Goal: Task Accomplishment & Management: Use online tool/utility

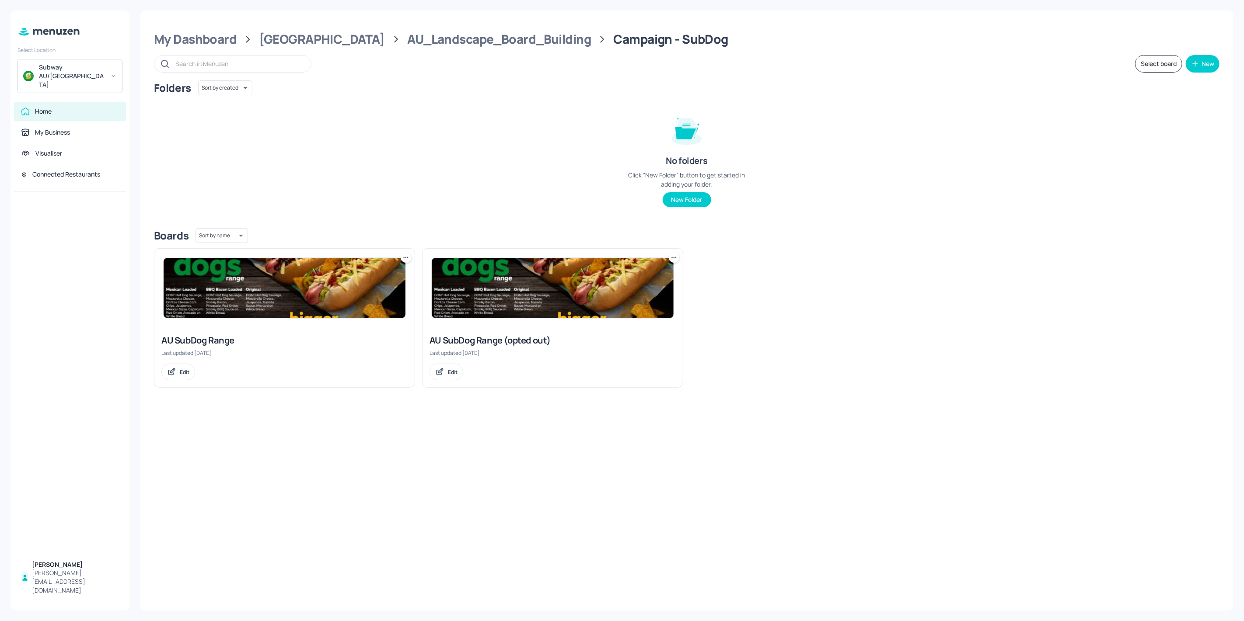
click at [423, 51] on div "My Dashboard Australia AU_Landscape_Board_Building Campaign - SubDog Select boa…" at bounding box center [686, 310] width 1093 height 600
click at [425, 45] on div "AU_Landscape_Board_Building" at bounding box center [499, 39] width 184 height 16
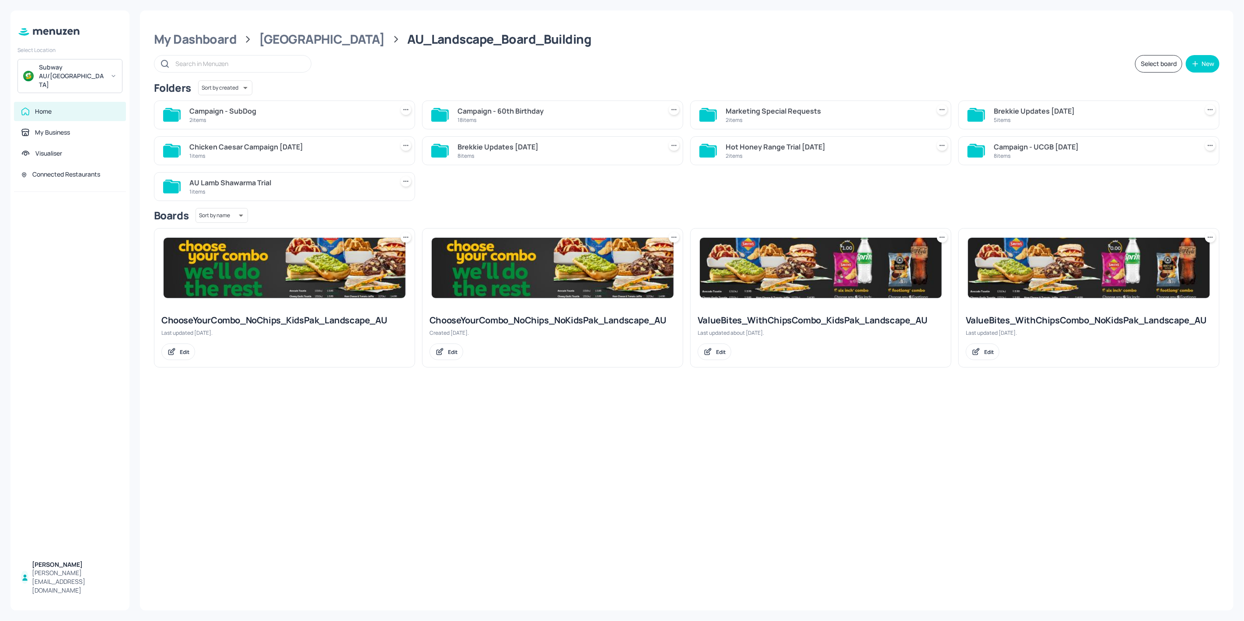
click at [481, 121] on div "18 items" at bounding box center [557, 119] width 201 height 7
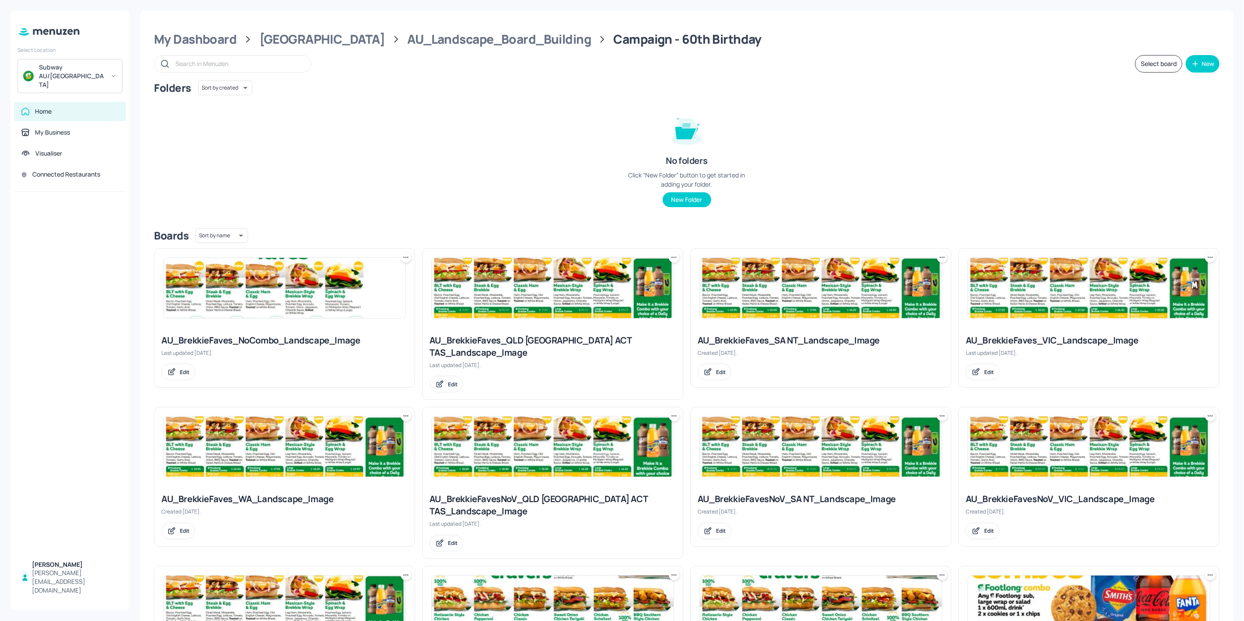
click at [241, 296] on img at bounding box center [285, 288] width 242 height 60
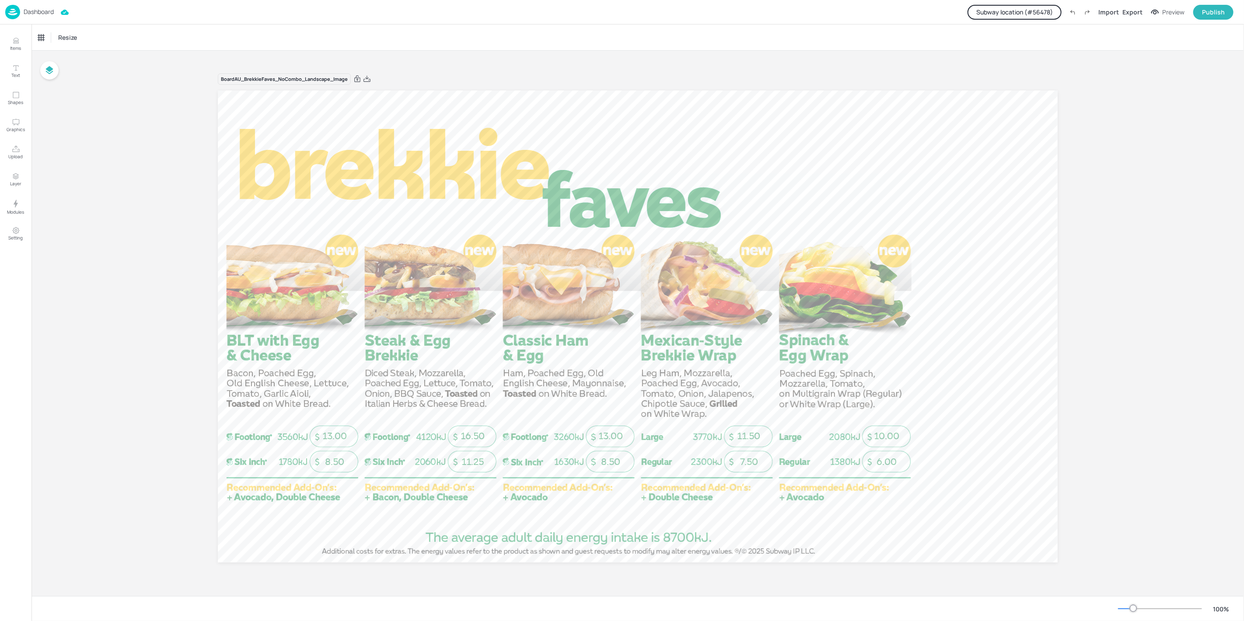
click at [1020, 11] on button "Subway location (# 56478 )" at bounding box center [1014, 12] width 94 height 15
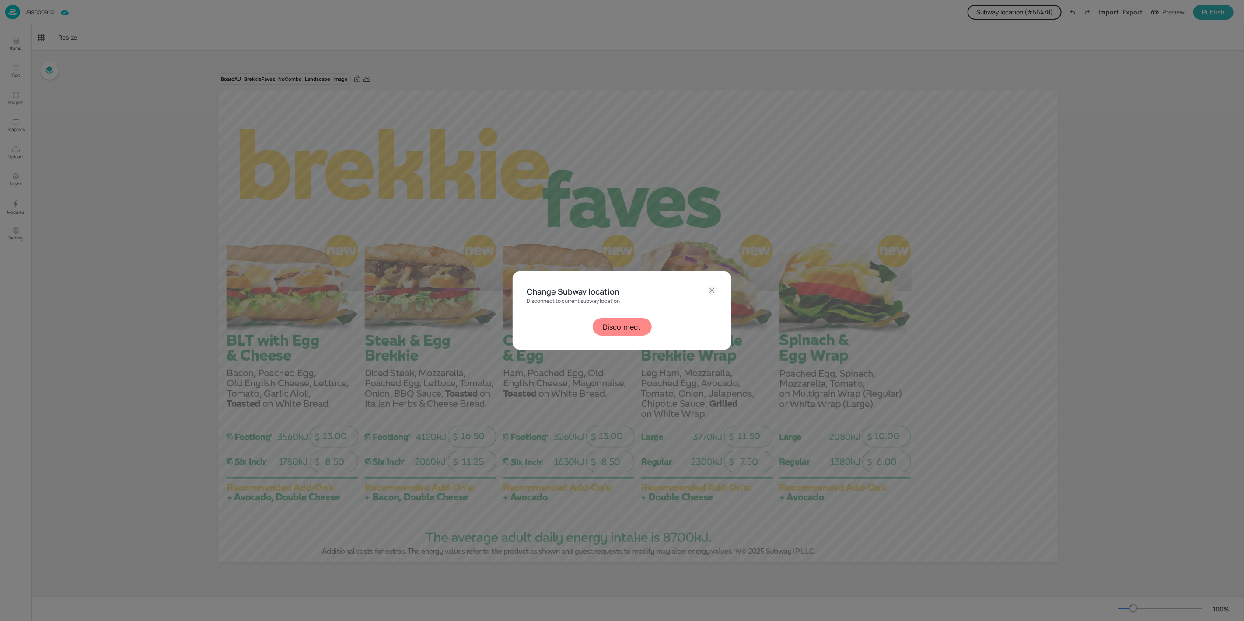
click at [631, 335] on button "Disconnect" at bounding box center [622, 326] width 59 height 17
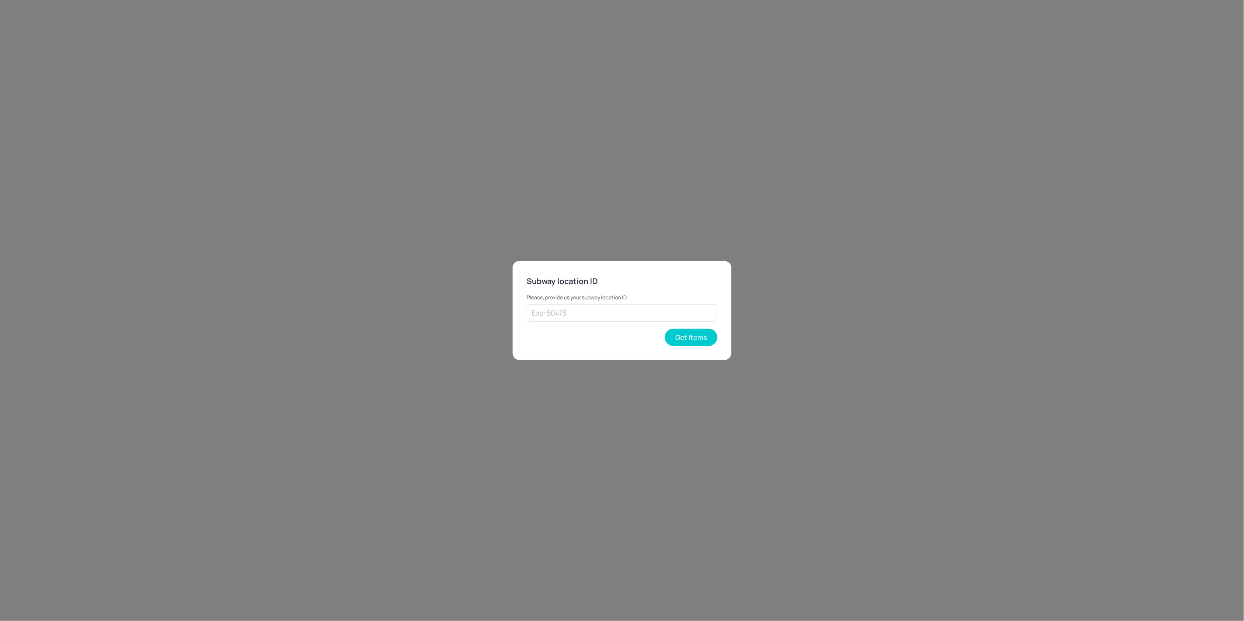
click at [624, 322] on div "Please, provide us your subway location ID ​ Get Items" at bounding box center [622, 317] width 191 height 59
drag, startPoint x: 623, startPoint y: 316, endPoint x: 639, endPoint y: 321, distance: 17.1
click at [623, 316] on input "text" at bounding box center [622, 312] width 191 height 17
paste input "33440"
type input "33440"
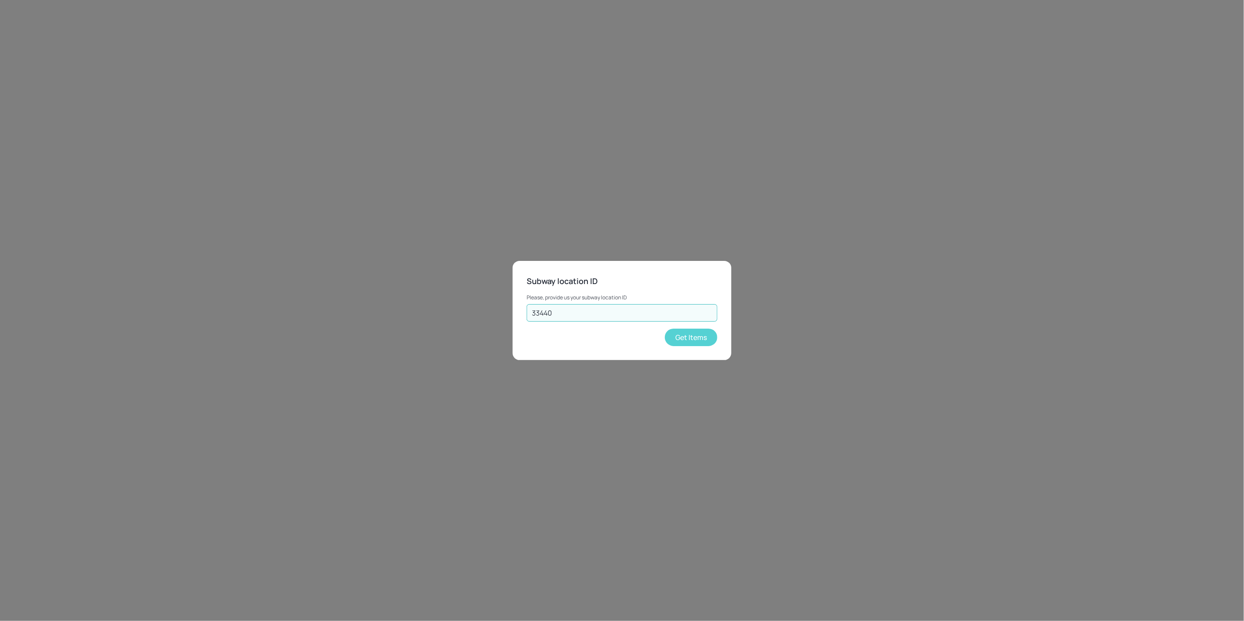
click at [691, 329] on button "Get Items" at bounding box center [691, 337] width 52 height 17
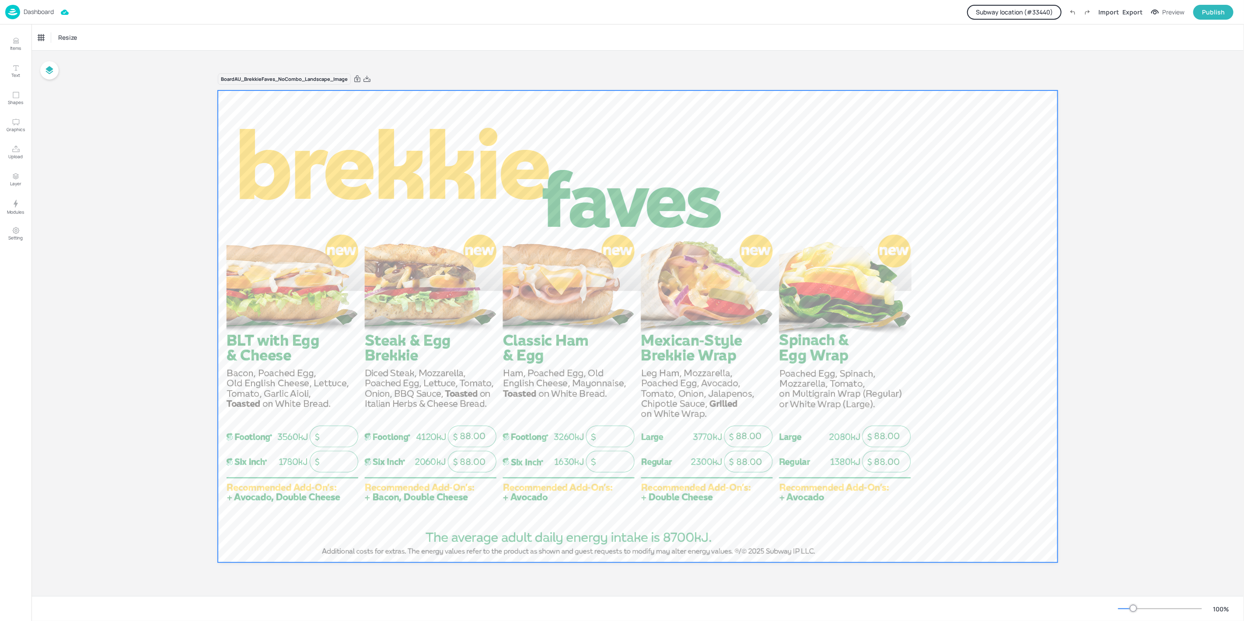
drag, startPoint x: 151, startPoint y: 353, endPoint x: 893, endPoint y: 532, distance: 763.0
click at [893, 532] on div "Board AU_BrekkieFaves_NoCombo_Landscape_Image 88.00 88.00 88.00 88.00 88.00 88.…" at bounding box center [637, 324] width 1212 height 546
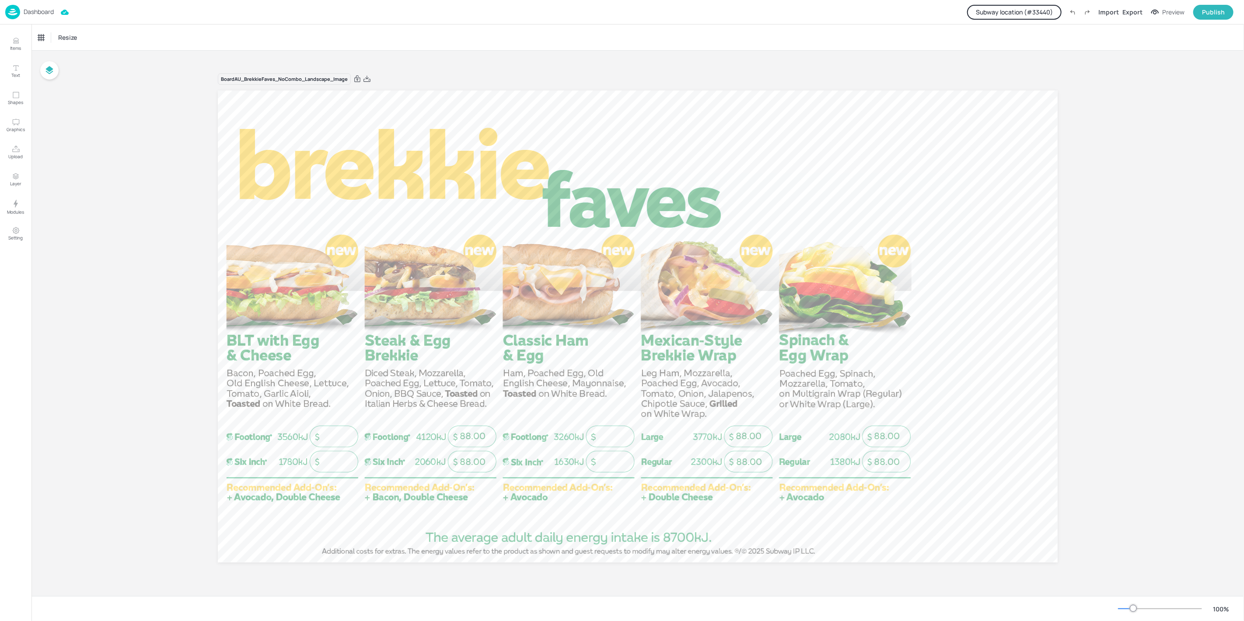
click at [11, 15] on img at bounding box center [12, 12] width 15 height 14
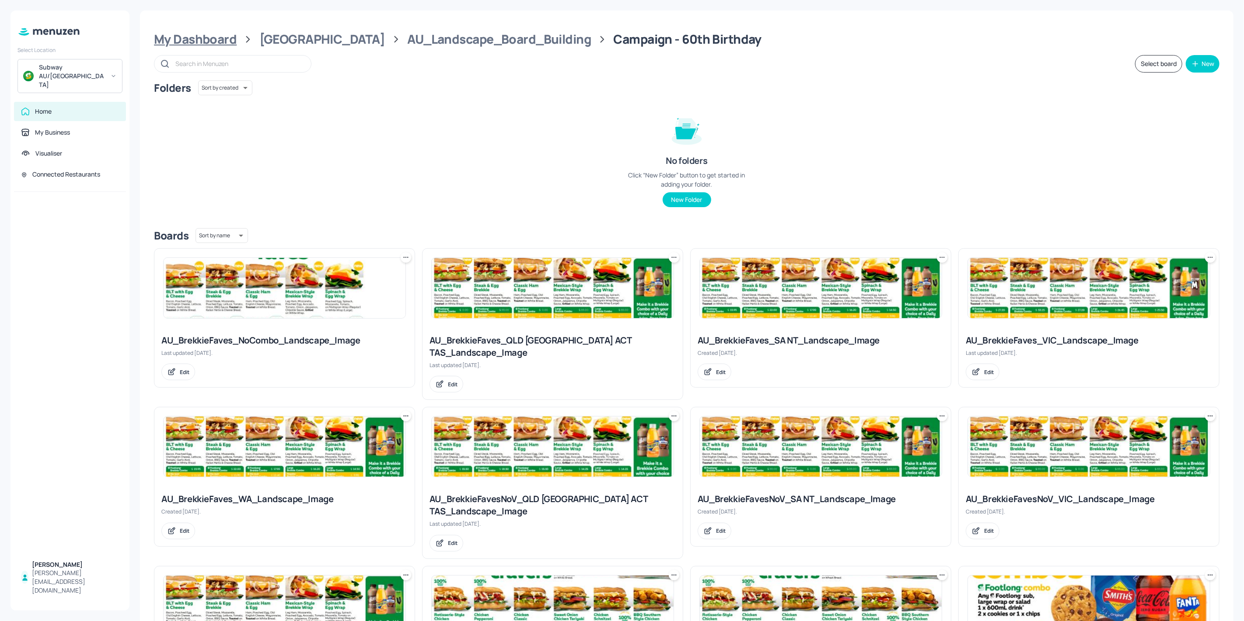
click at [205, 36] on div "My Dashboard" at bounding box center [195, 39] width 83 height 16
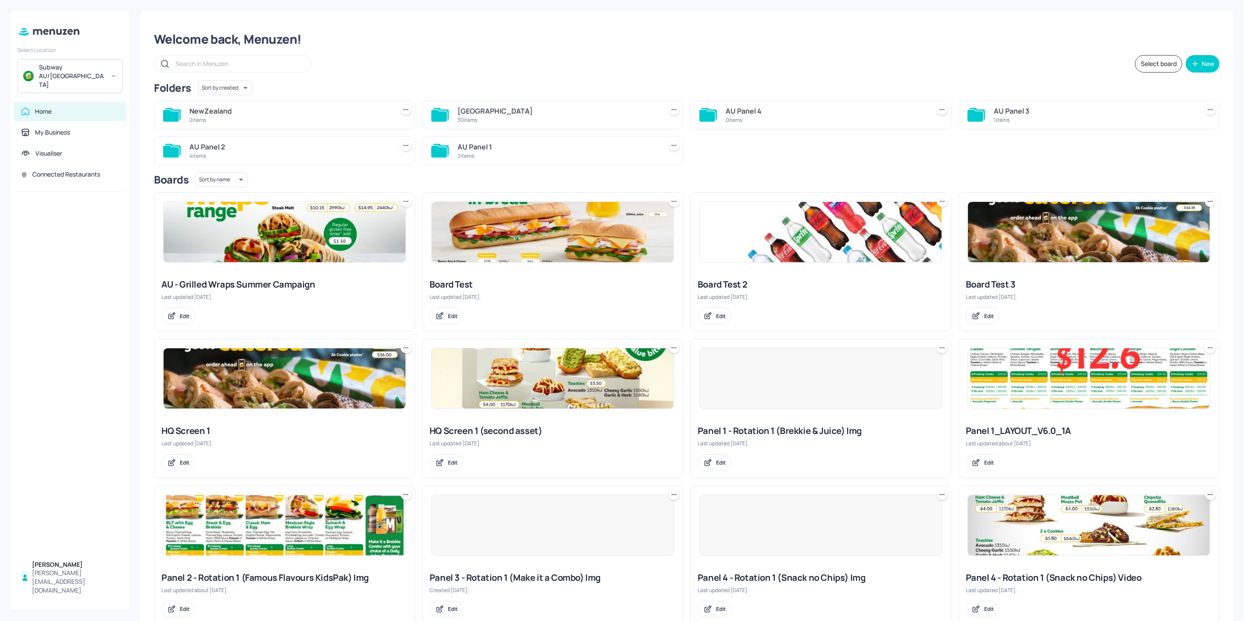
click at [237, 123] on div "2 items" at bounding box center [289, 119] width 201 height 7
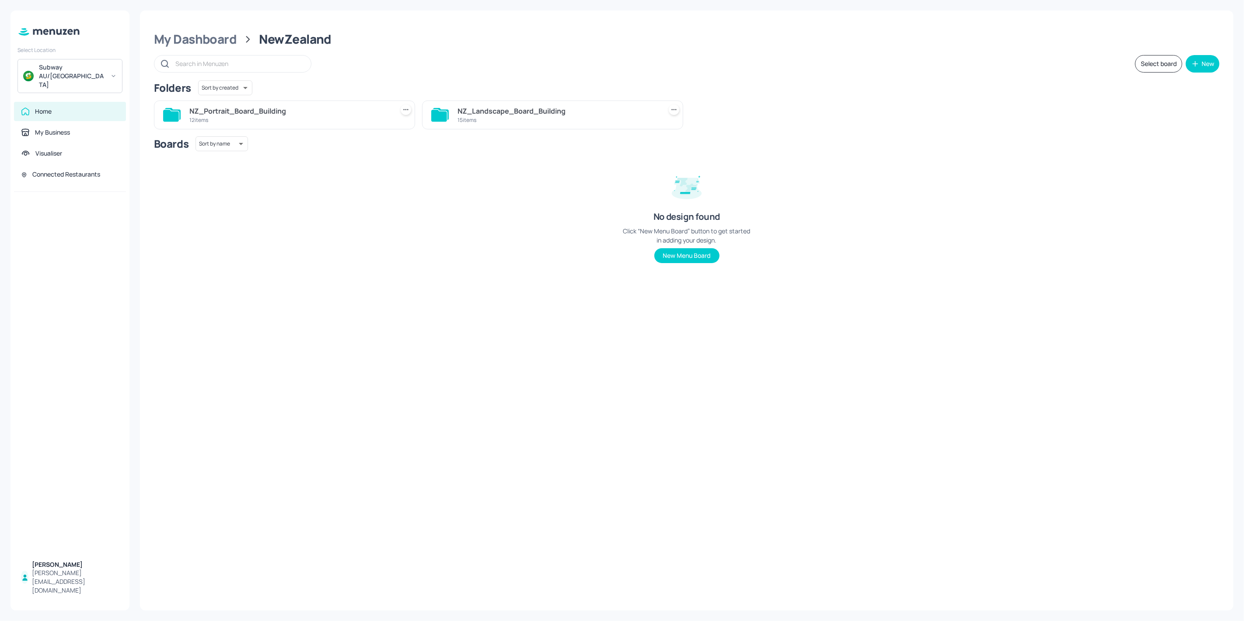
click at [490, 117] on div "15 items" at bounding box center [557, 119] width 201 height 7
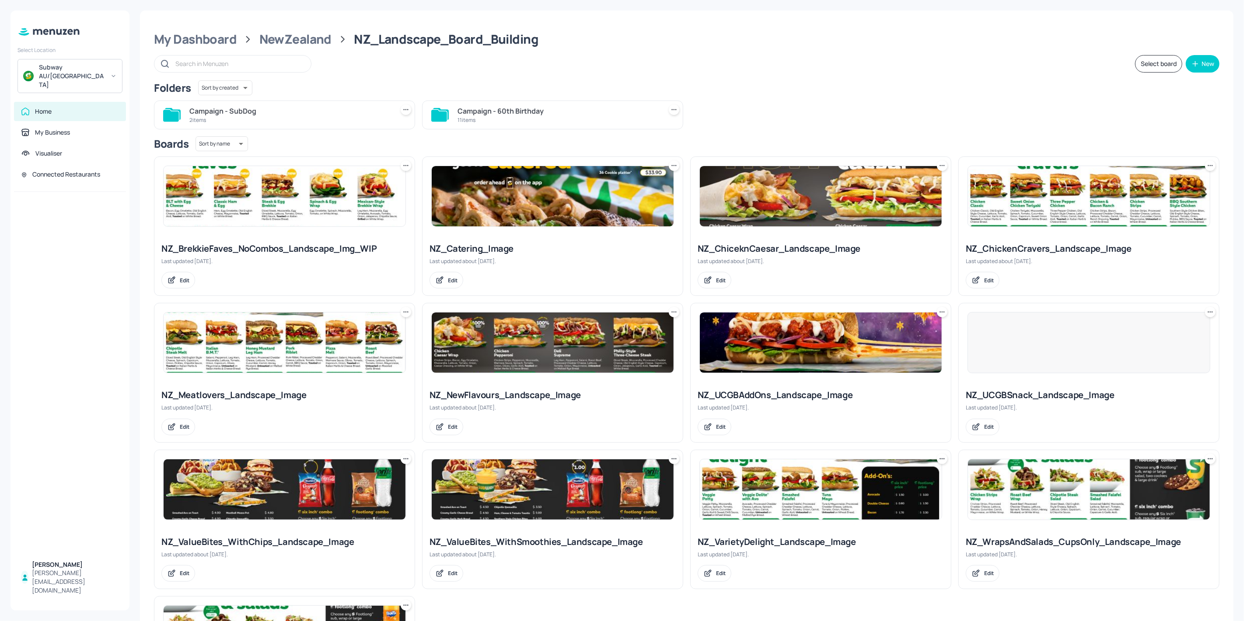
click at [497, 109] on div "Campaign - 60th Birthday" at bounding box center [557, 111] width 201 height 10
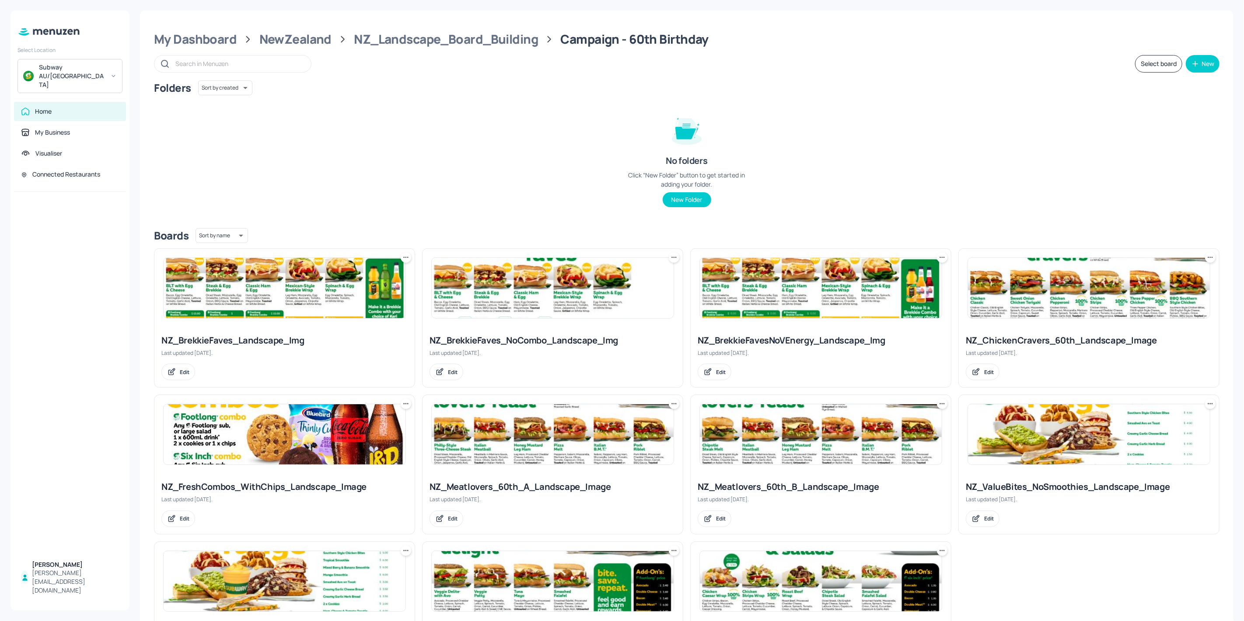
click at [515, 293] on img at bounding box center [553, 288] width 242 height 60
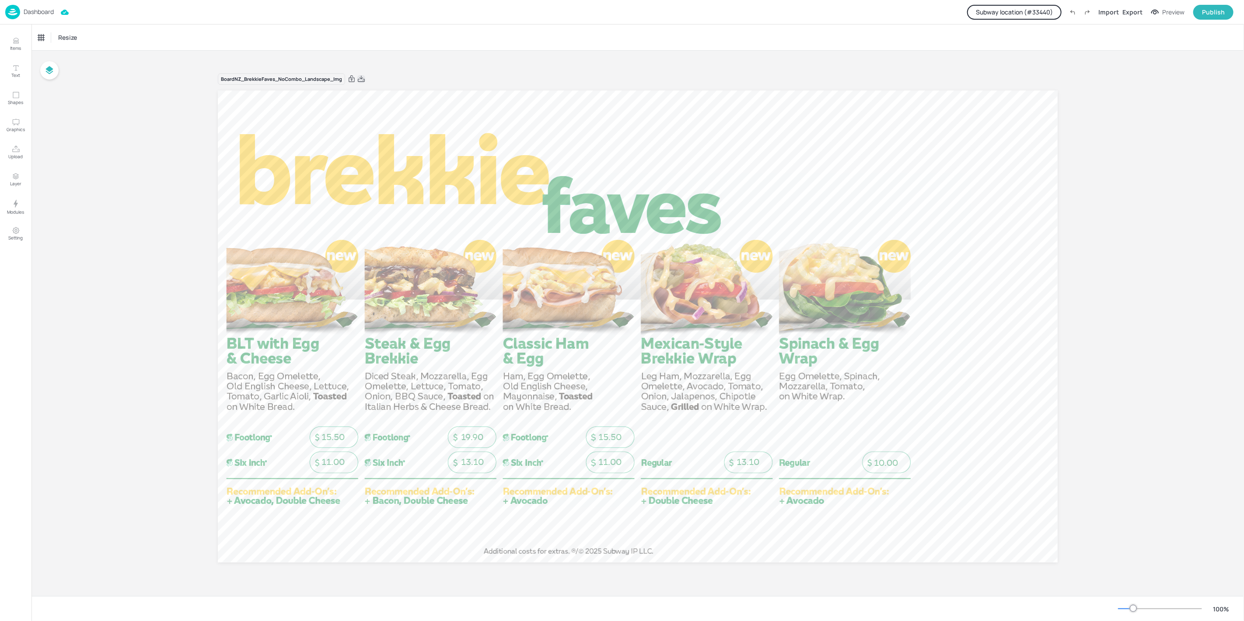
click at [357, 79] on icon at bounding box center [361, 79] width 8 height 9
